Goal: Task Accomplishment & Management: Manage account settings

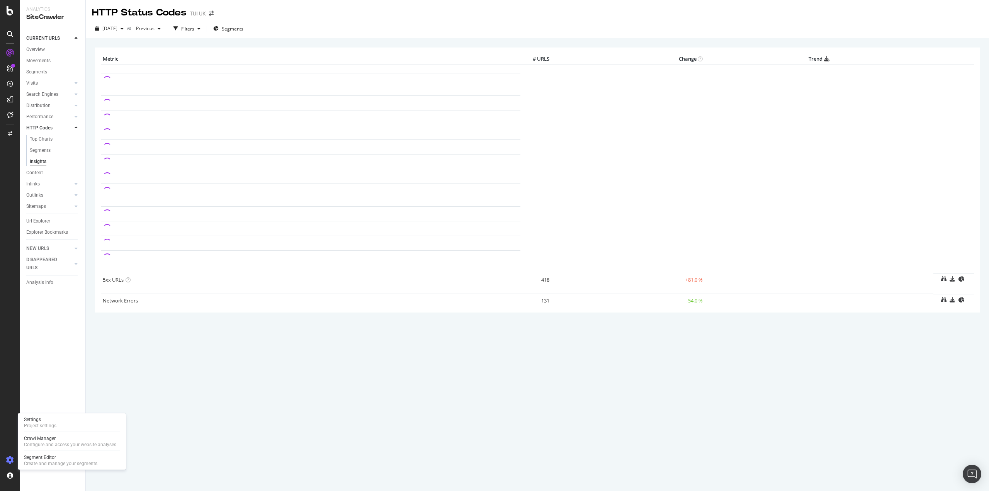
click at [10, 462] on icon at bounding box center [10, 460] width 8 height 8
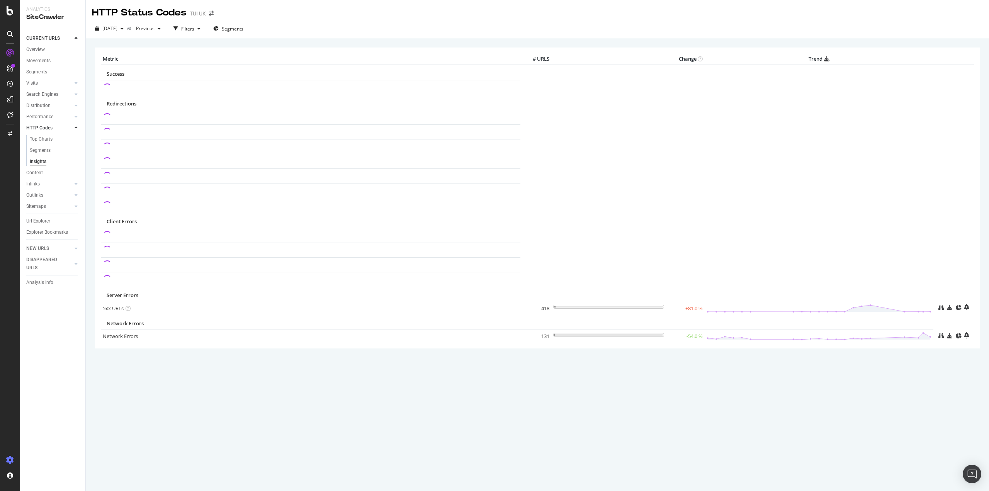
click at [9, 458] on icon at bounding box center [10, 460] width 8 height 8
click at [47, 423] on div "Project settings" at bounding box center [40, 426] width 32 height 6
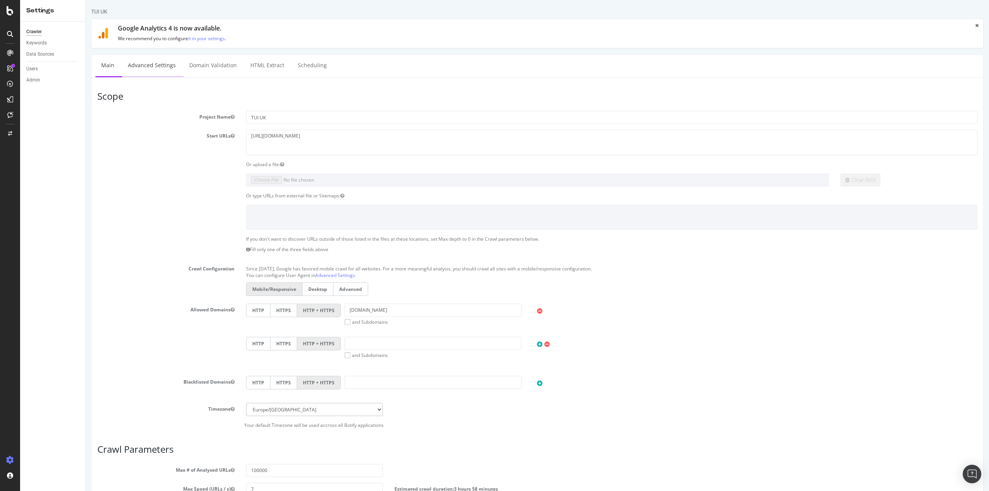
click at [178, 67] on link "Advanced Settings" at bounding box center [151, 65] width 59 height 21
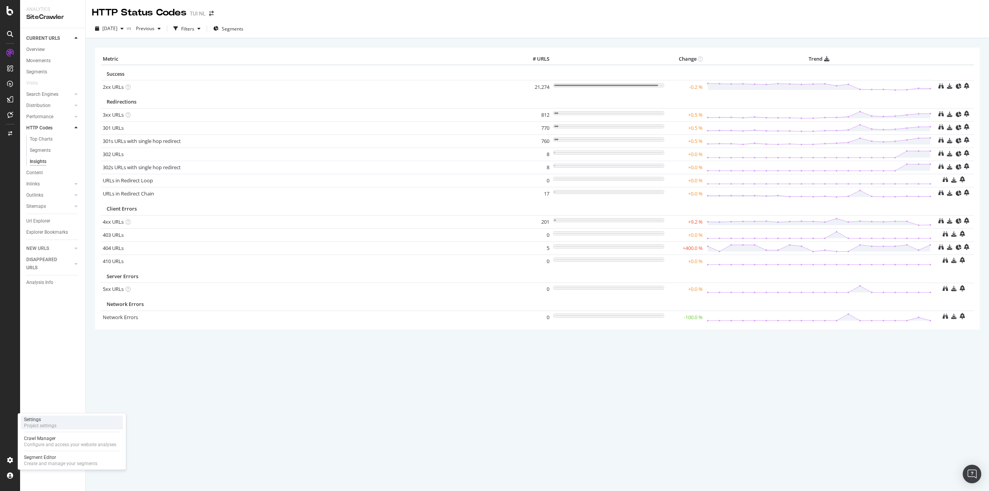
click at [71, 419] on div "Settings Project settings" at bounding box center [72, 423] width 102 height 14
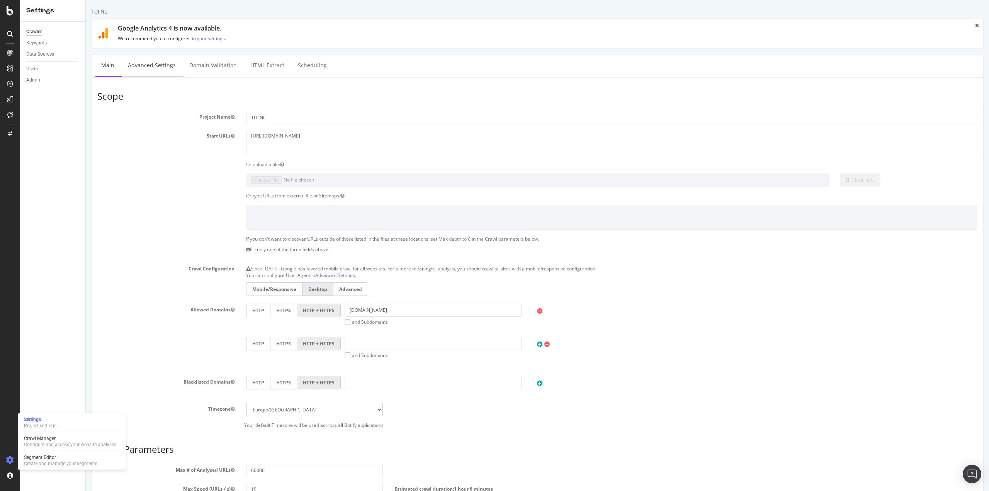
click at [163, 69] on link "Advanced Settings" at bounding box center [151, 65] width 59 height 21
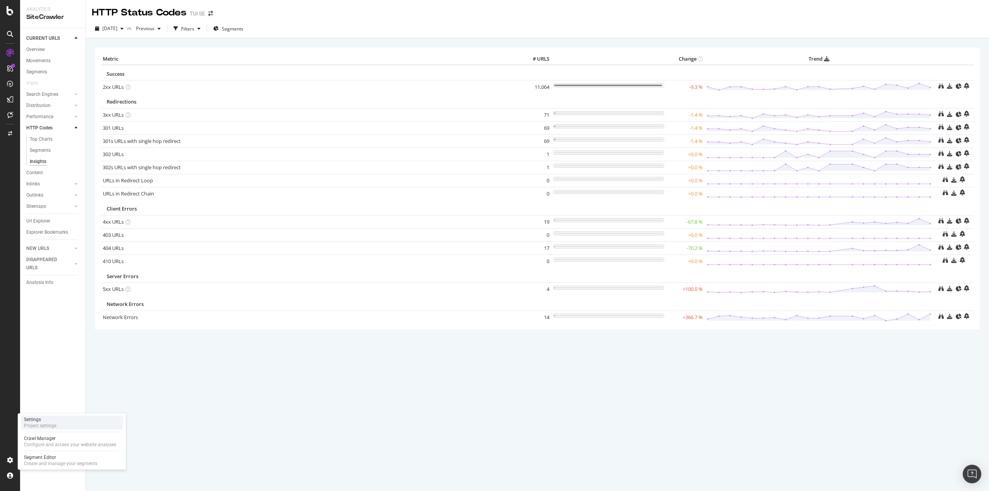
click at [49, 423] on div "Project settings" at bounding box center [40, 426] width 32 height 6
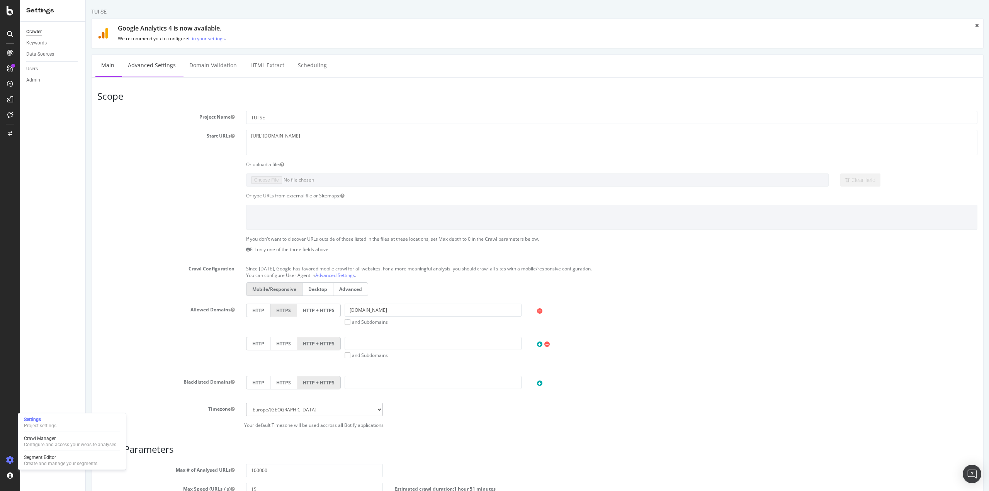
click at [154, 65] on link "Advanced Settings" at bounding box center [151, 65] width 59 height 21
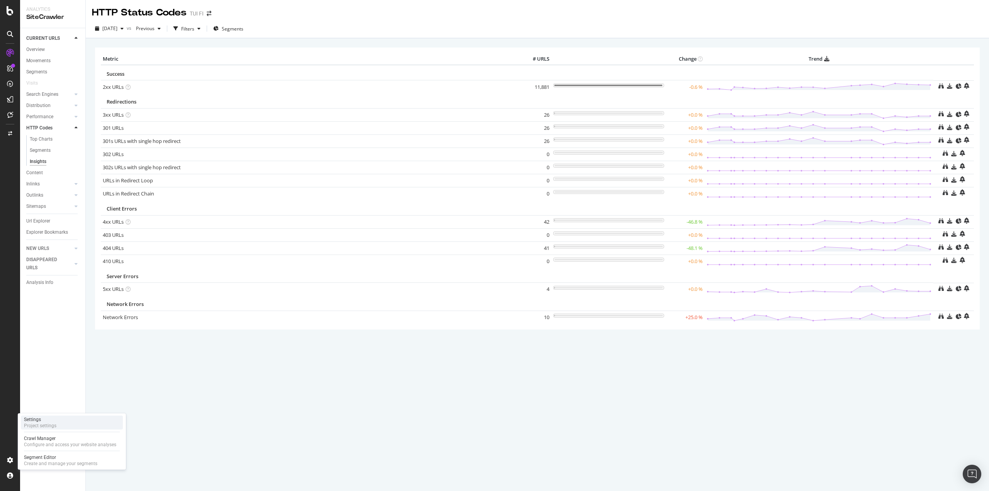
click at [54, 426] on div "Project settings" at bounding box center [40, 426] width 32 height 6
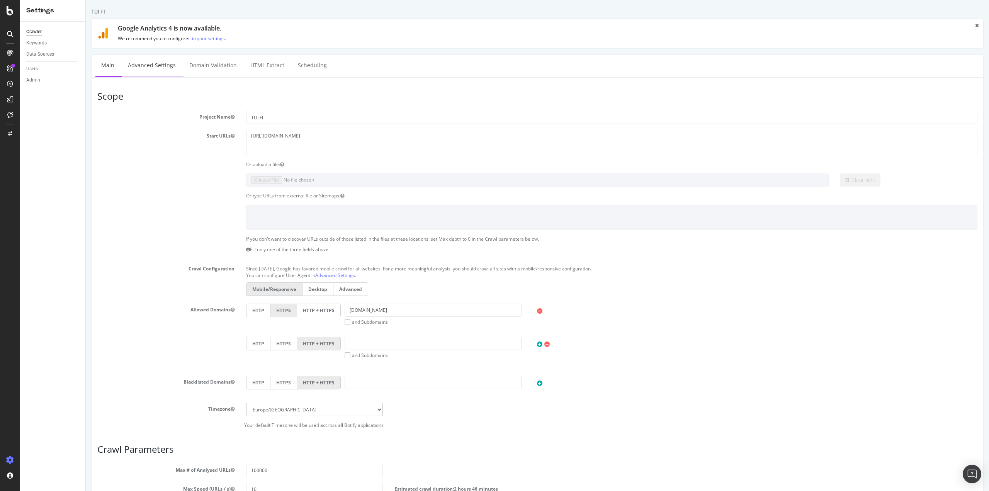
click at [155, 70] on link "Advanced Settings" at bounding box center [151, 65] width 59 height 21
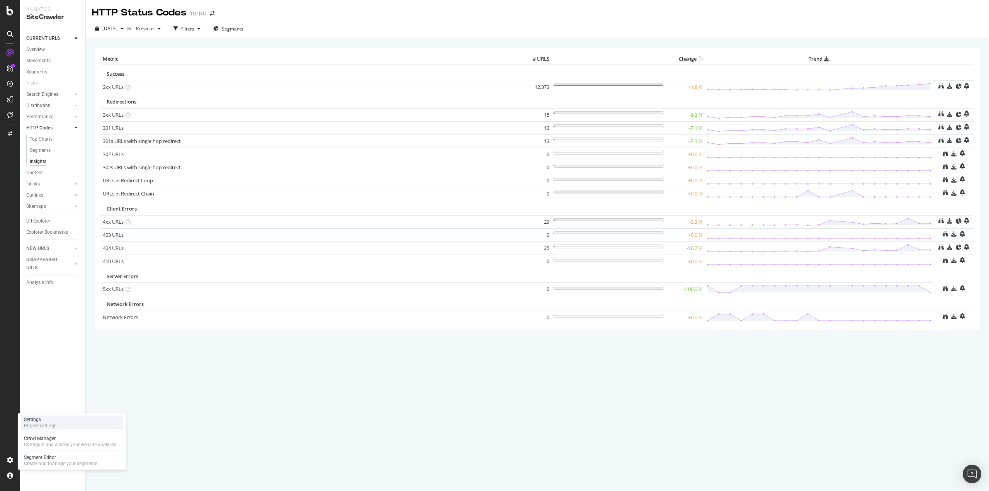
click at [60, 418] on div "Settings Project settings" at bounding box center [72, 423] width 102 height 14
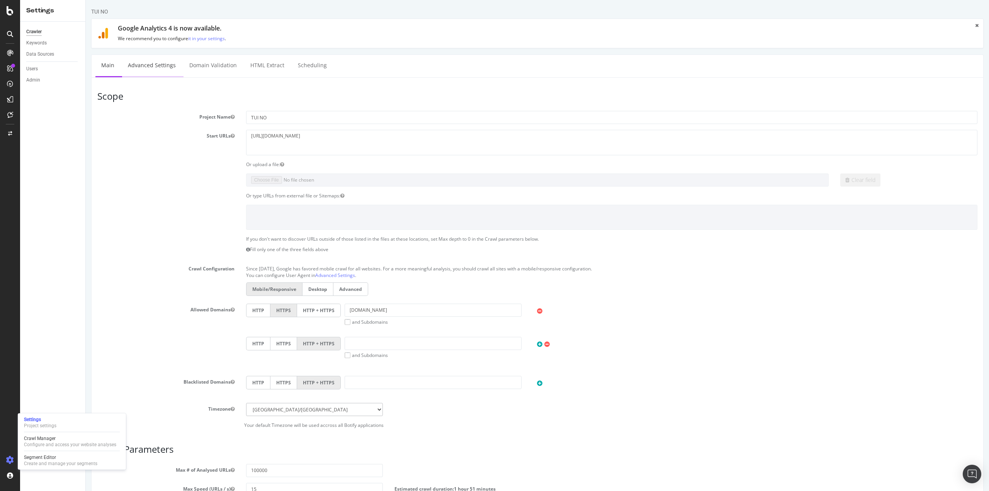
click at [159, 68] on link "Advanced Settings" at bounding box center [151, 65] width 59 height 21
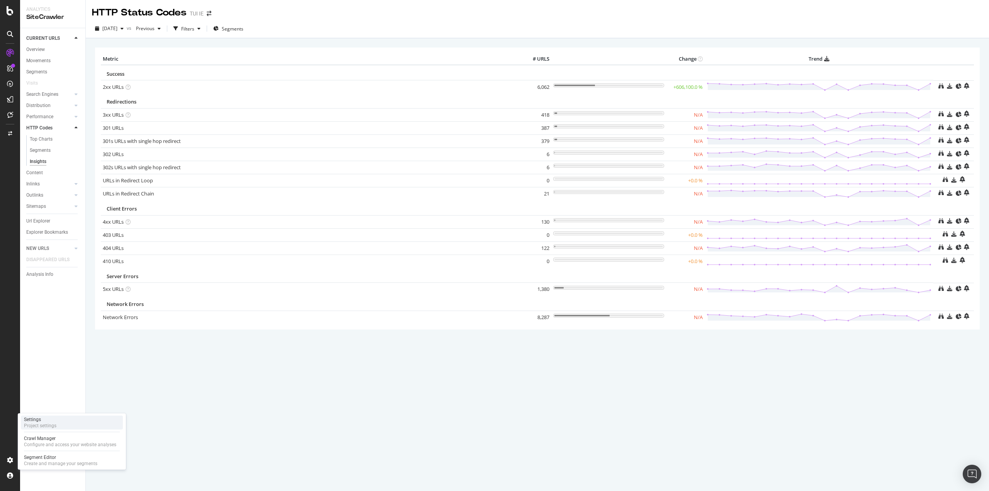
click at [68, 429] on div "Settings Project settings" at bounding box center [72, 423] width 102 height 14
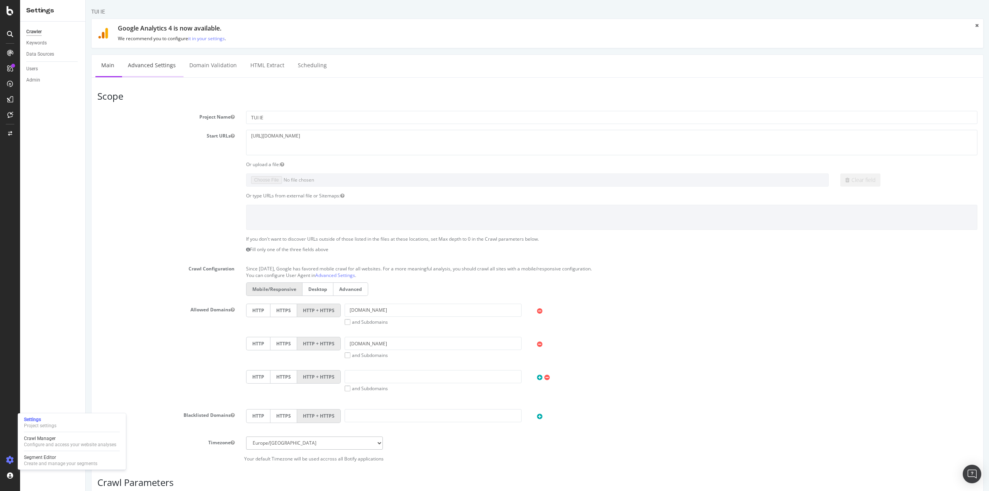
click at [157, 68] on link "Advanced Settings" at bounding box center [151, 65] width 59 height 21
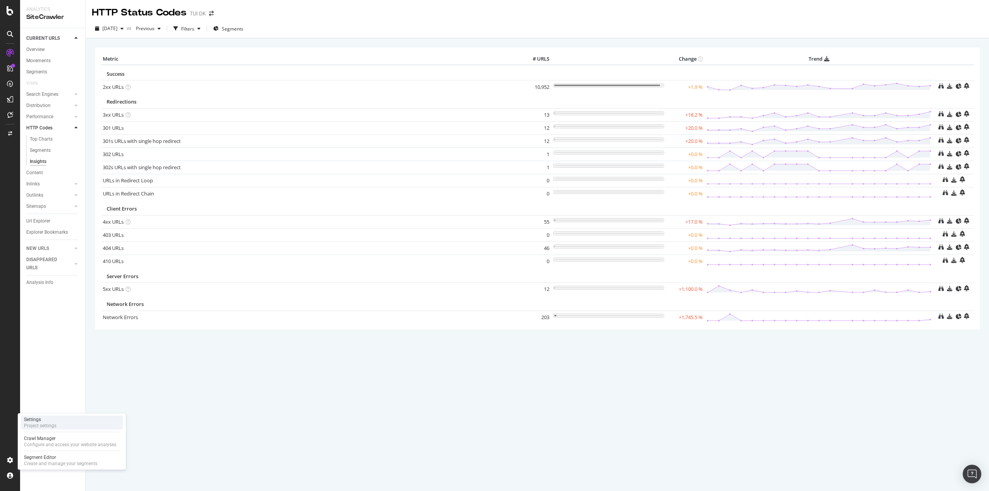
click at [56, 425] on div "Project settings" at bounding box center [40, 426] width 32 height 6
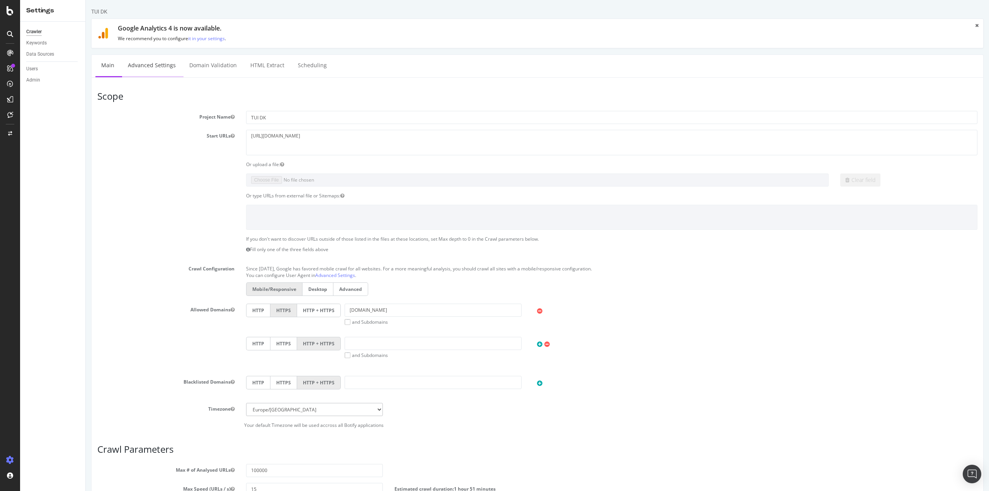
click at [149, 66] on link "Advanced Settings" at bounding box center [151, 65] width 59 height 21
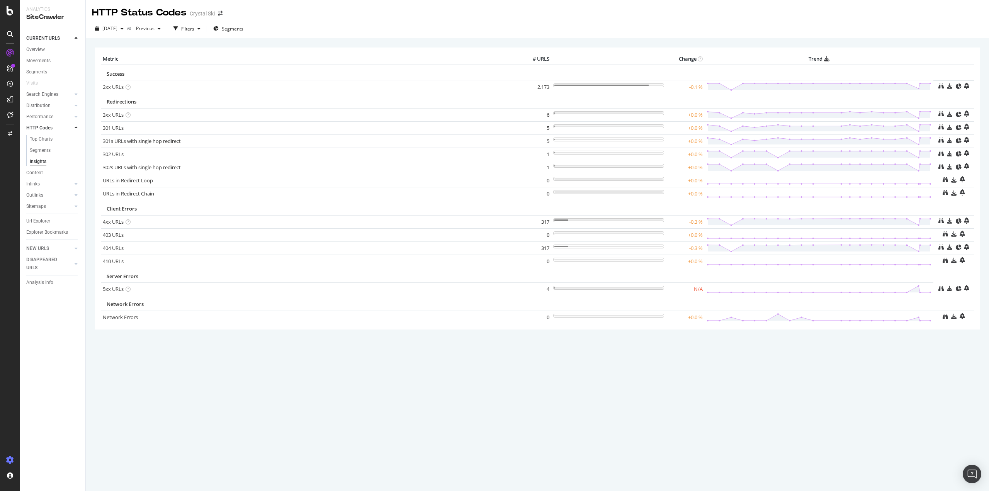
click at [11, 458] on icon at bounding box center [10, 460] width 8 height 8
click at [60, 428] on div "Settings Project settings" at bounding box center [72, 423] width 102 height 14
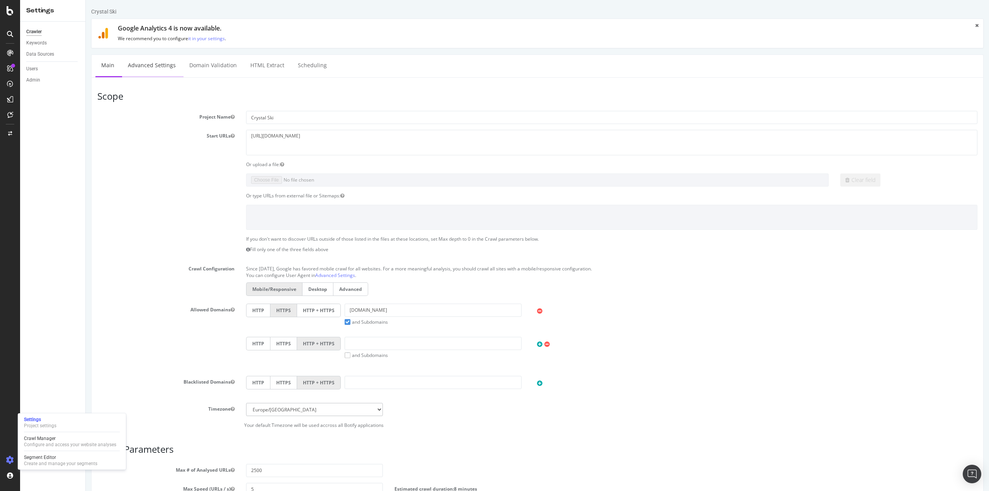
click at [168, 67] on link "Advanced Settings" at bounding box center [151, 65] width 59 height 21
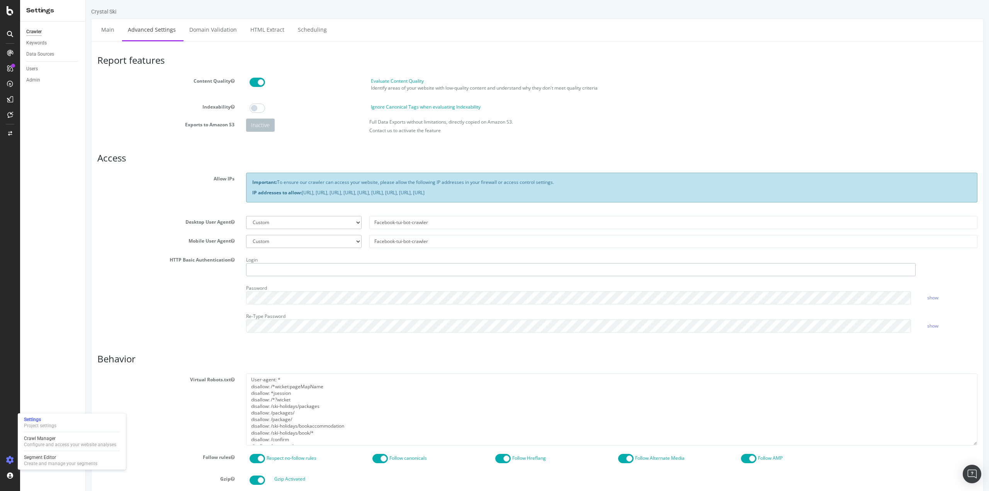
type input "chris.maycock@tui.co.uk"
drag, startPoint x: 635, startPoint y: 191, endPoint x: 302, endPoint y: 191, distance: 332.2
click at [302, 191] on p "IP addresses to allow: 31.41.37.0/24, 44.206.2.192/26, 15.235.106.96/27, 52.6.2…" at bounding box center [611, 192] width 719 height 7
copy p "[URL], [URL], [URL], [URL], [URL], [URL], [URL], [URL], [URL]"
drag, startPoint x: 431, startPoint y: 222, endPoint x: 370, endPoint y: 222, distance: 60.3
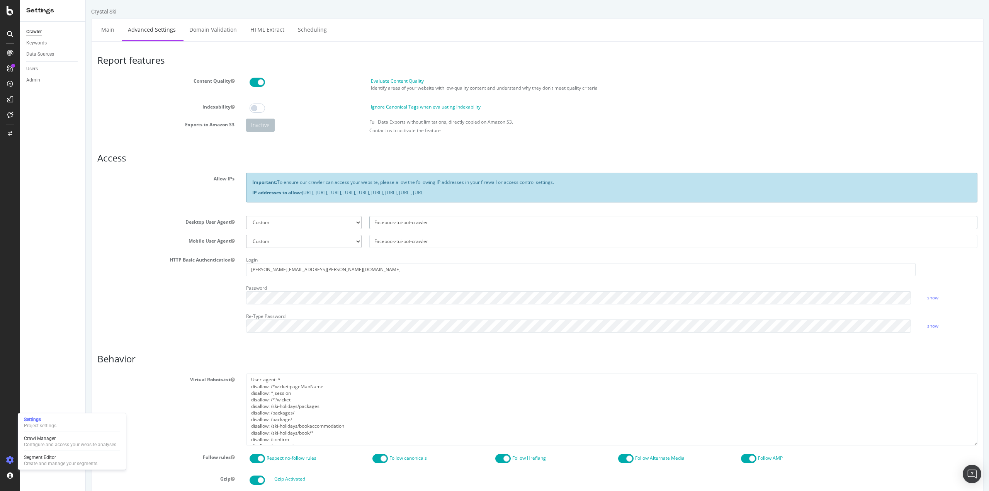
click at [370, 222] on input "Facebook-tui-bot-crawler" at bounding box center [673, 222] width 608 height 13
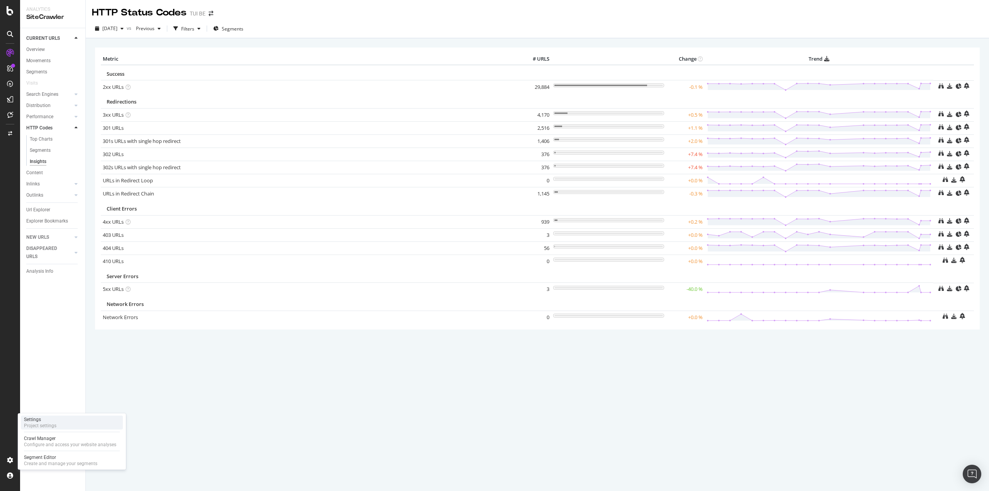
click at [46, 419] on div "Settings" at bounding box center [40, 419] width 32 height 6
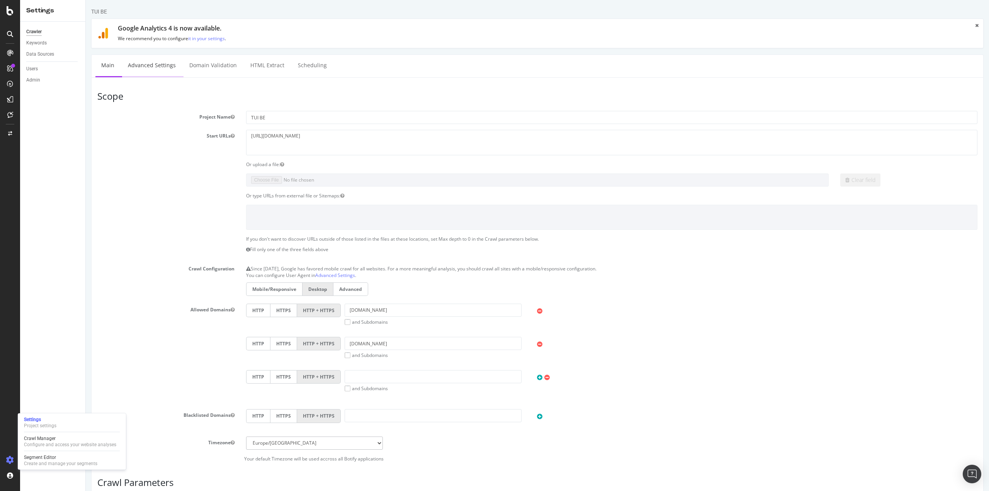
click at [148, 68] on link "Advanced Settings" at bounding box center [151, 65] width 59 height 21
